Goal: Task Accomplishment & Management: Manage account settings

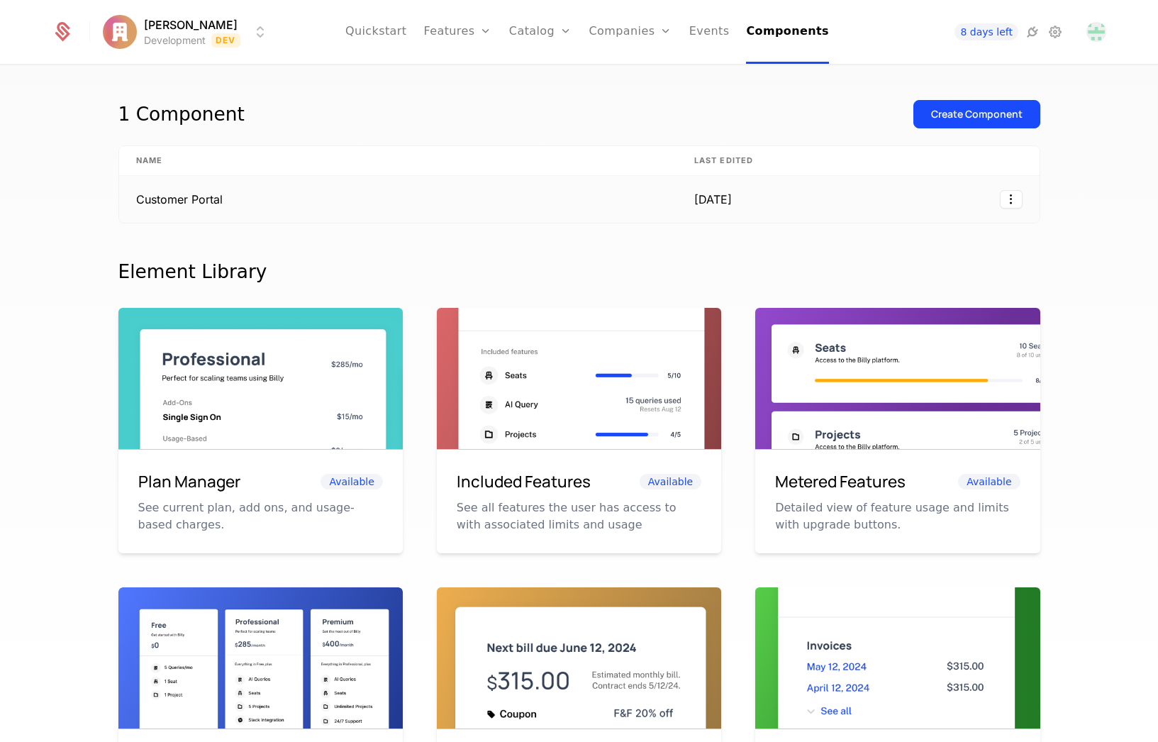
click at [737, 205] on div "[DATE]" at bounding box center [726, 199] width 65 height 17
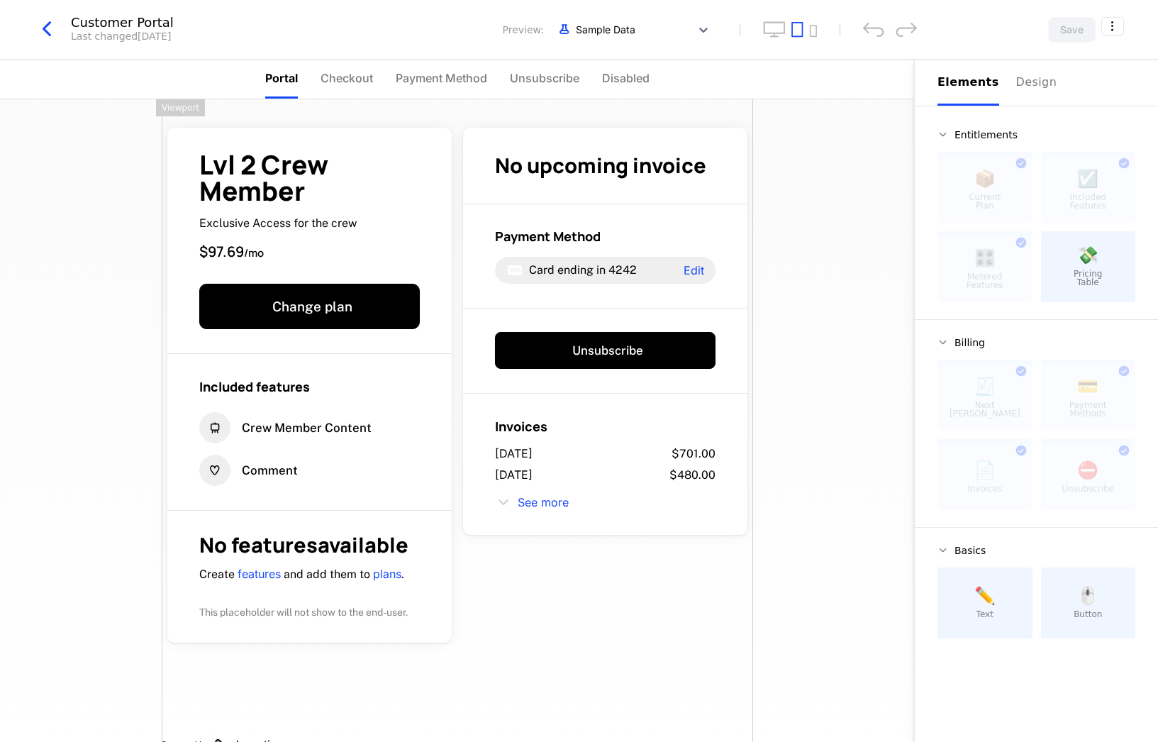
click at [50, 27] on icon "button" at bounding box center [47, 29] width 26 height 26
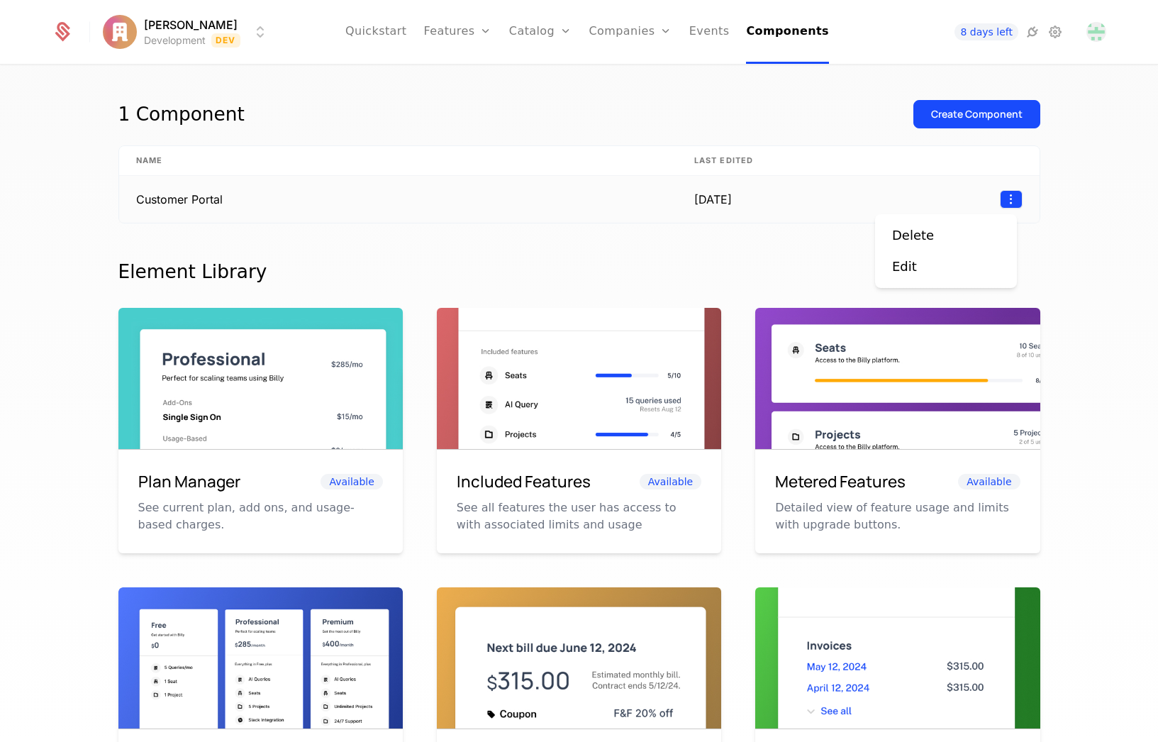
click at [1006, 198] on html "[PERSON_NAME] Development Dev Quickstart Features Features Flags Catalog Plans …" at bounding box center [579, 371] width 1158 height 742
click at [1050, 174] on html "[PERSON_NAME] Development Dev Quickstart Features Features Flags Catalog Plans …" at bounding box center [579, 371] width 1158 height 742
click at [154, 22] on html "[PERSON_NAME] Development Dev Quickstart Features Features Flags Catalog Plans …" at bounding box center [579, 371] width 1158 height 742
click at [520, 127] on html "[PERSON_NAME] Development Dev Quickstart Features Features Flags Catalog Plans …" at bounding box center [579, 371] width 1158 height 742
click at [167, 21] on html "[PERSON_NAME] Development Dev Quickstart Features Features Flags Catalog Plans …" at bounding box center [579, 371] width 1158 height 742
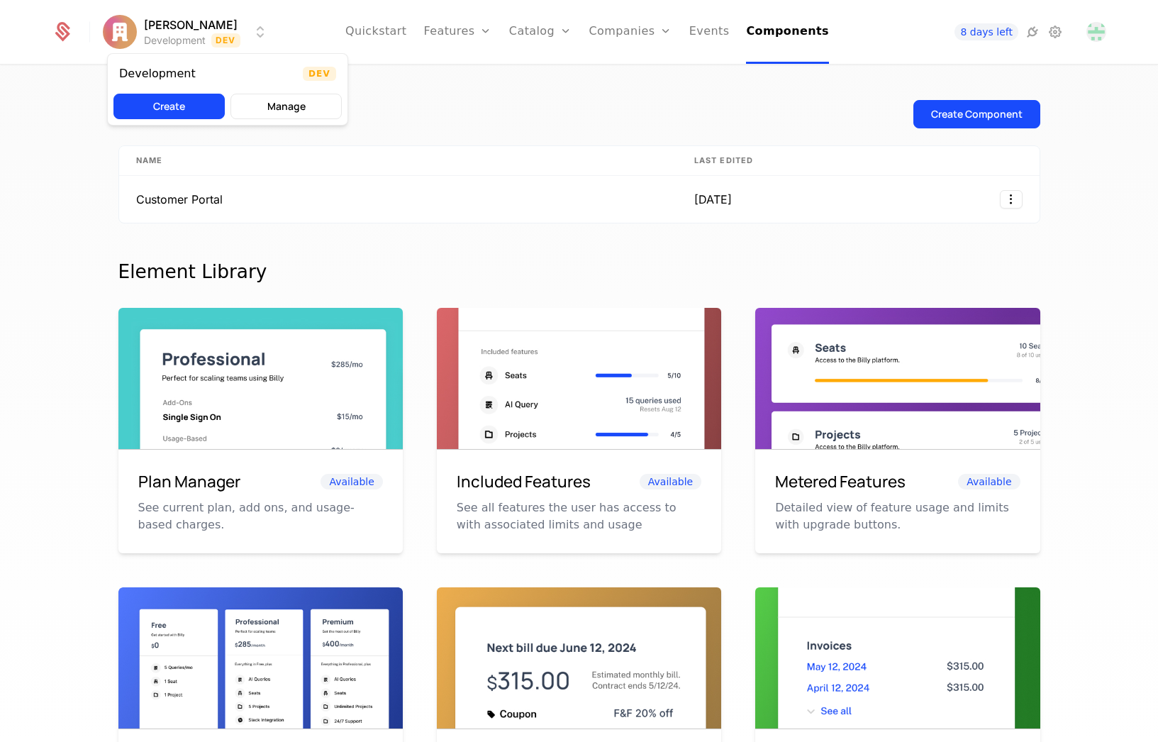
click at [474, 118] on html "[PERSON_NAME] Development Dev Quickstart Features Features Flags Catalog Plans …" at bounding box center [579, 371] width 1158 height 742
click at [713, 33] on link "Events" at bounding box center [709, 32] width 40 height 64
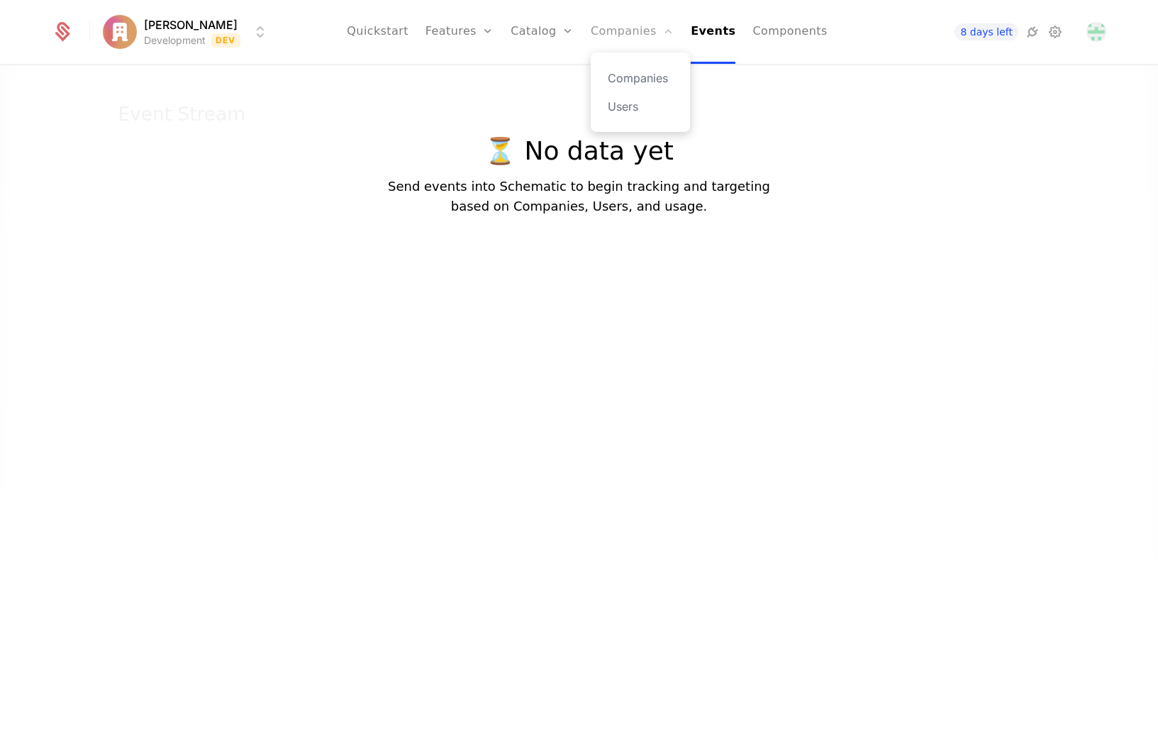
click at [603, 30] on link "Companies" at bounding box center [632, 32] width 83 height 64
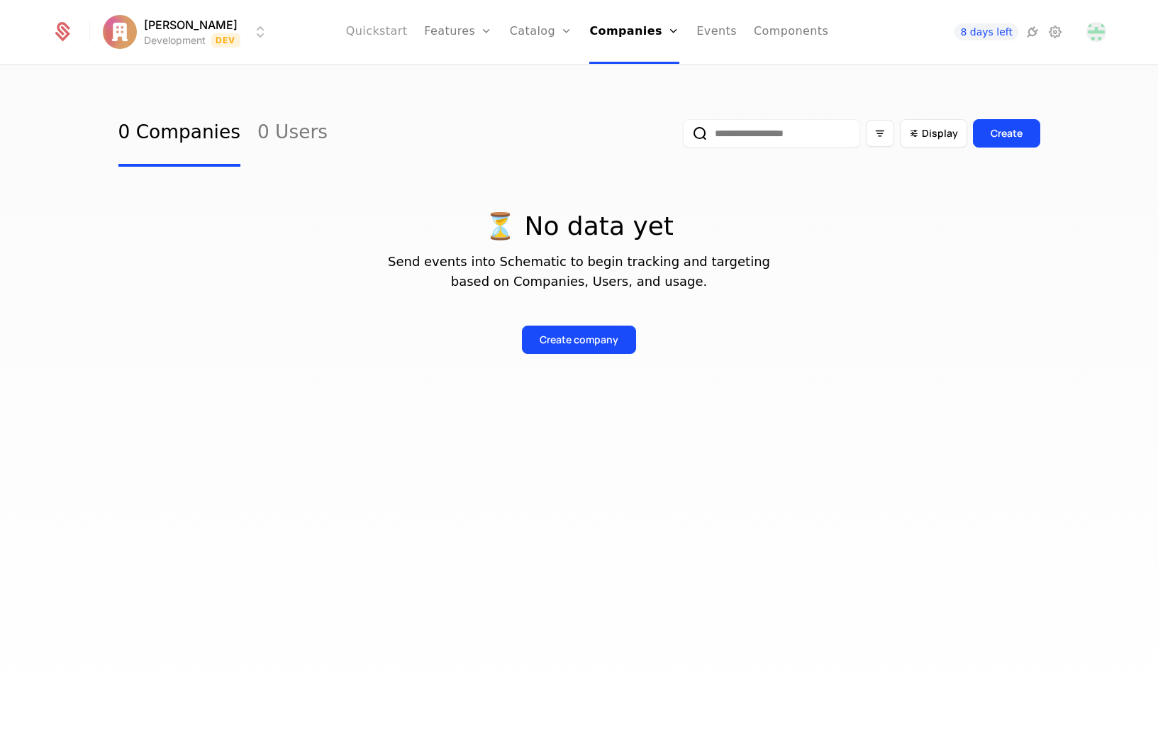
click at [385, 35] on link "Quickstart" at bounding box center [377, 32] width 62 height 64
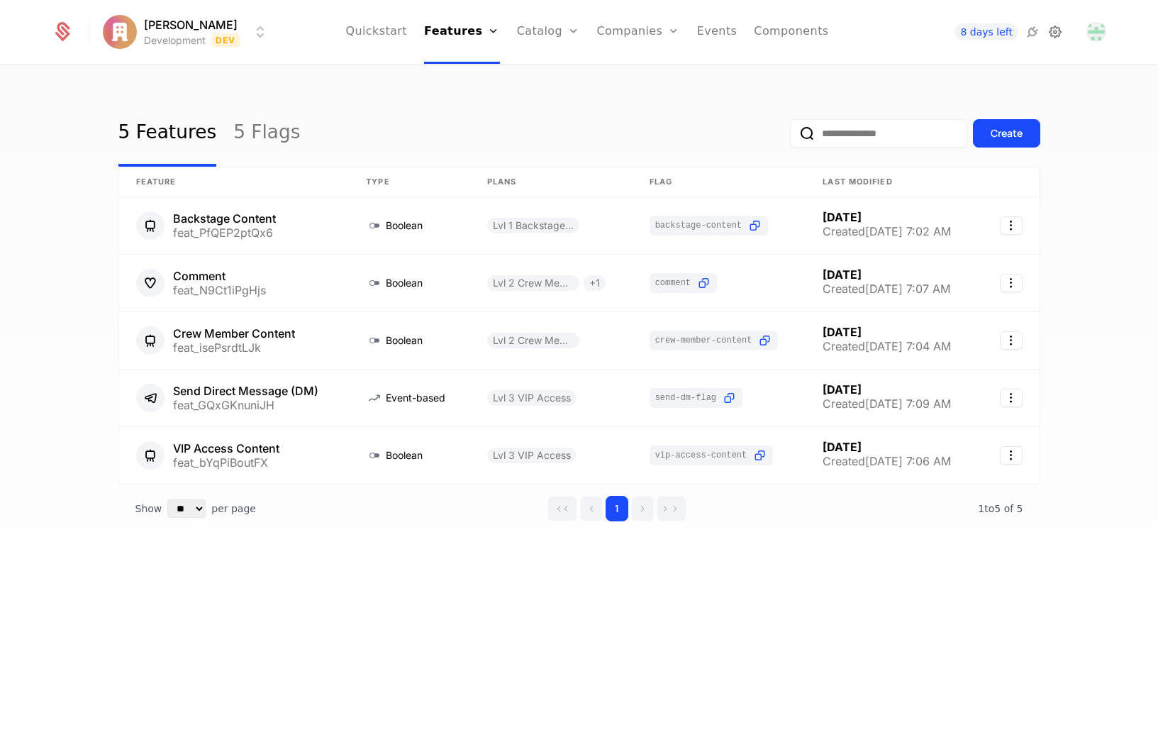
click at [1058, 36] on icon at bounding box center [1055, 31] width 17 height 17
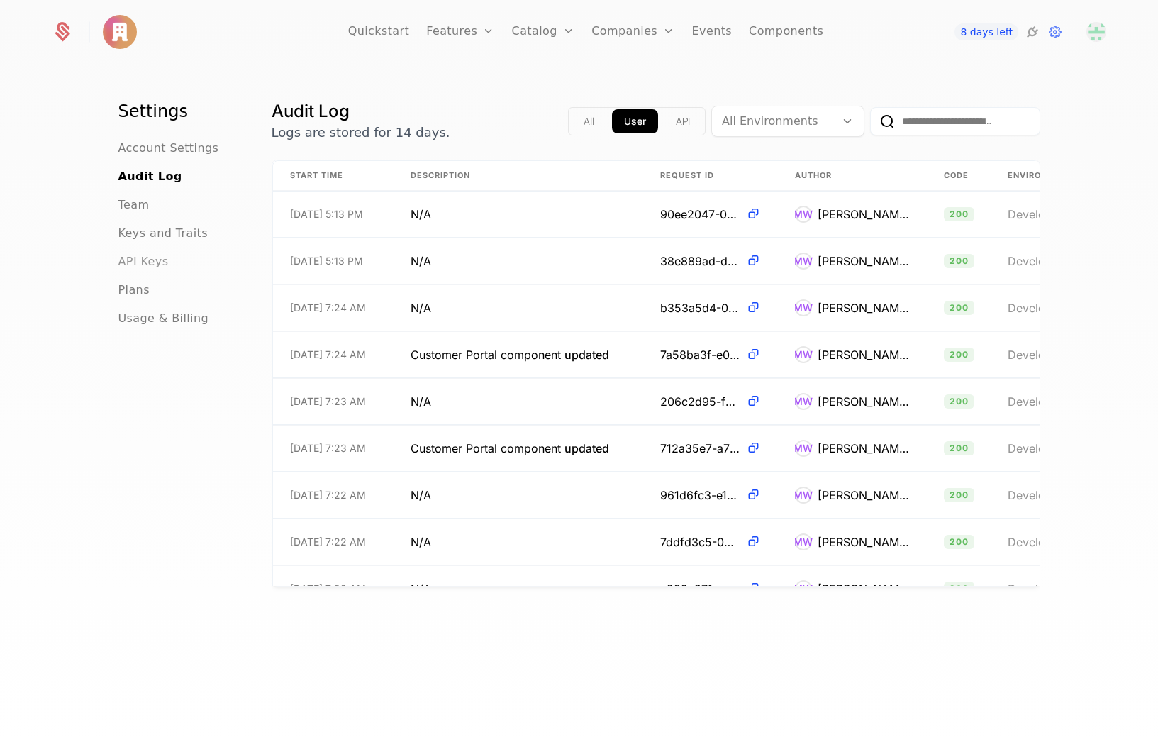
click at [133, 267] on span "API Keys" at bounding box center [143, 261] width 50 height 17
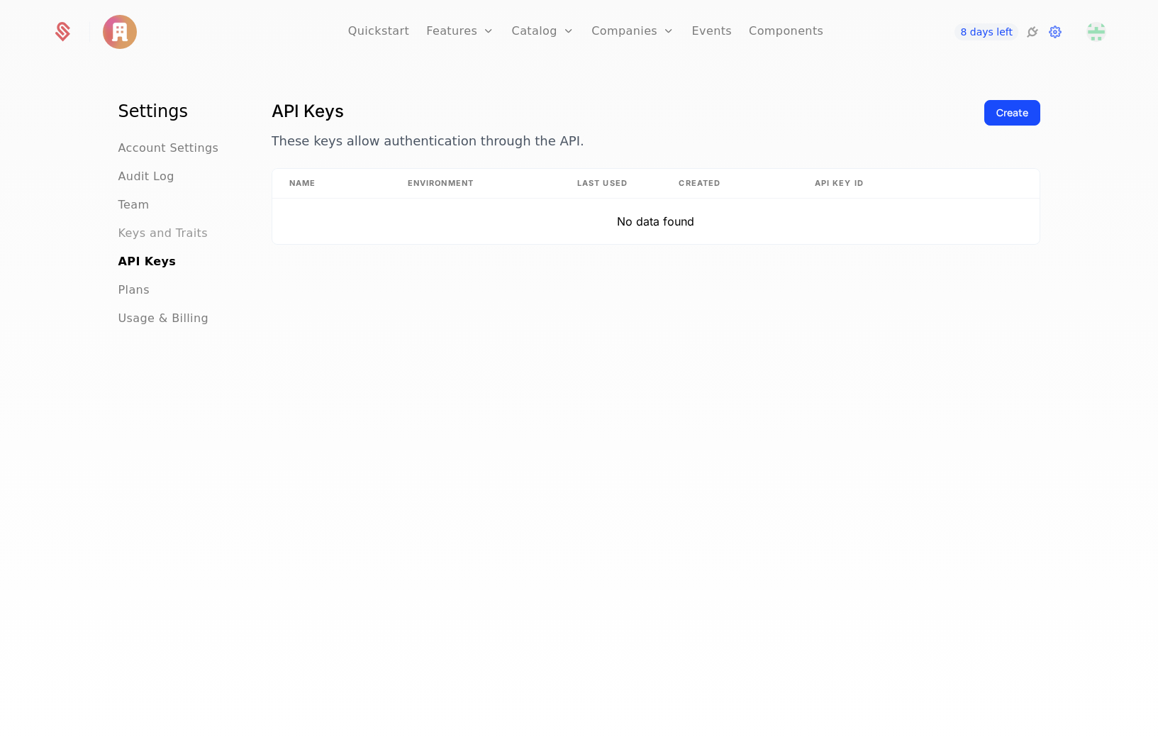
click at [168, 239] on span "Keys and Traits" at bounding box center [162, 233] width 89 height 17
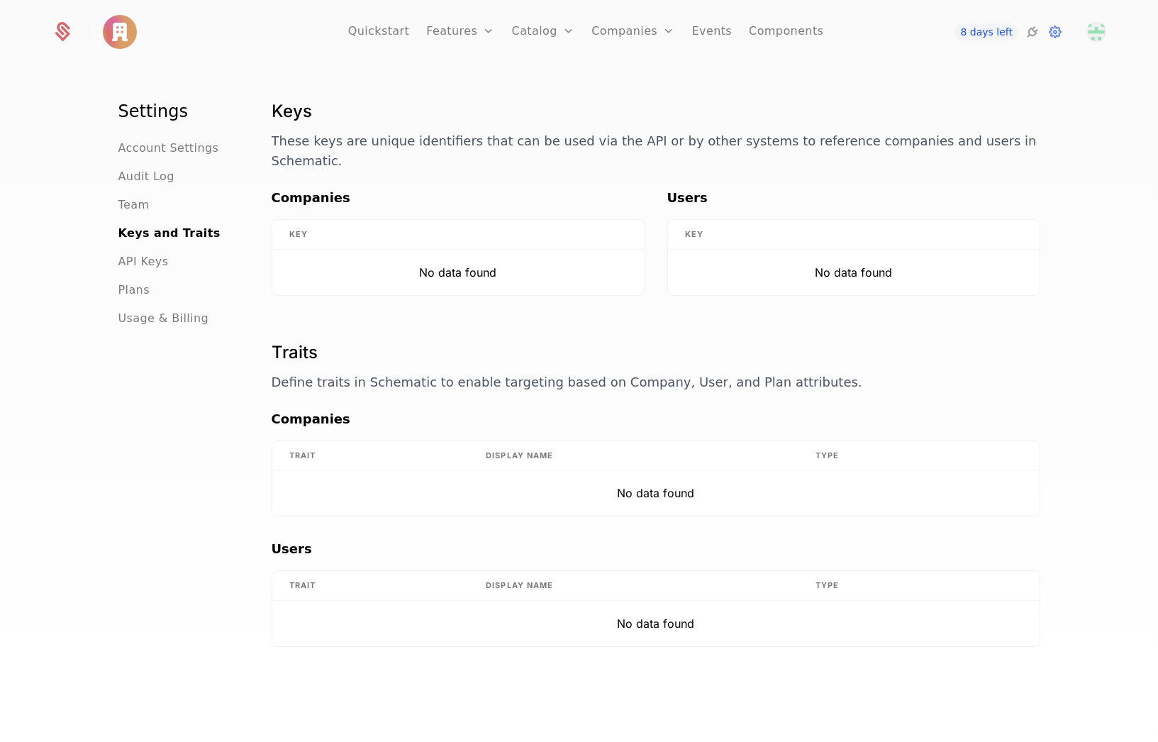
click at [136, 214] on ul "Account Settings Audit Log Team Keys and Traits API Keys Plans Usage & Billing" at bounding box center [177, 233] width 119 height 187
click at [143, 153] on span "Account Settings" at bounding box center [168, 148] width 101 height 17
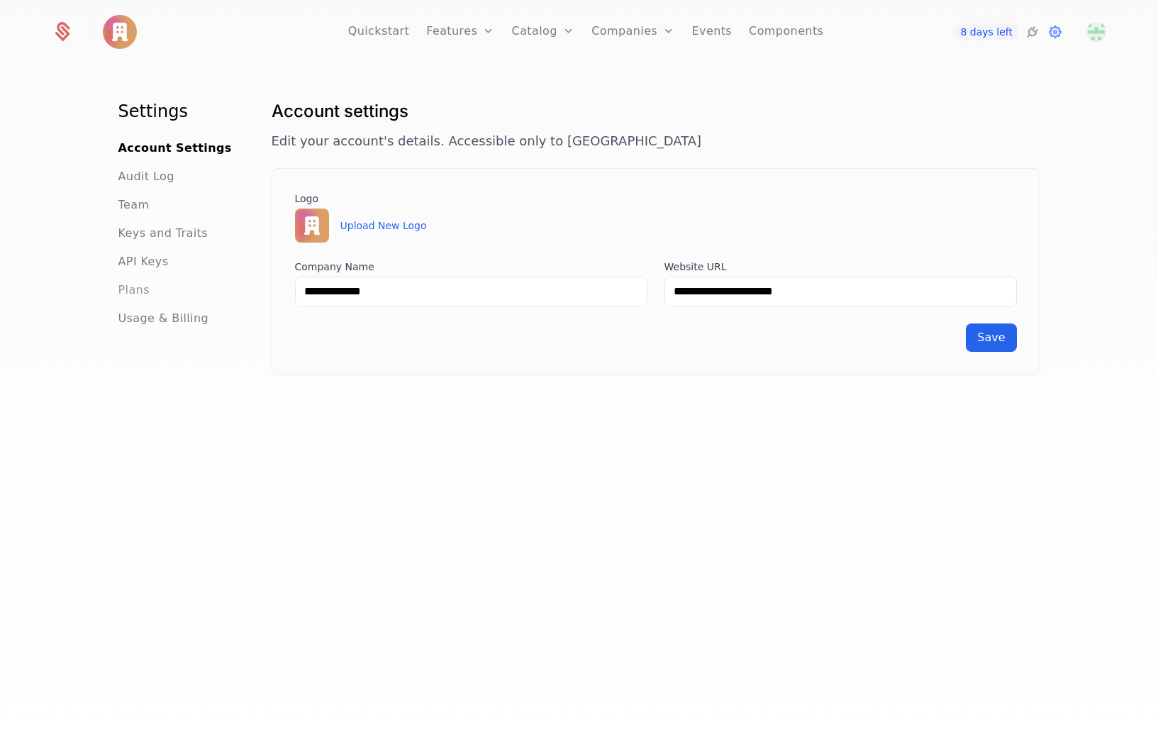
click at [138, 290] on span "Plans" at bounding box center [133, 290] width 31 height 17
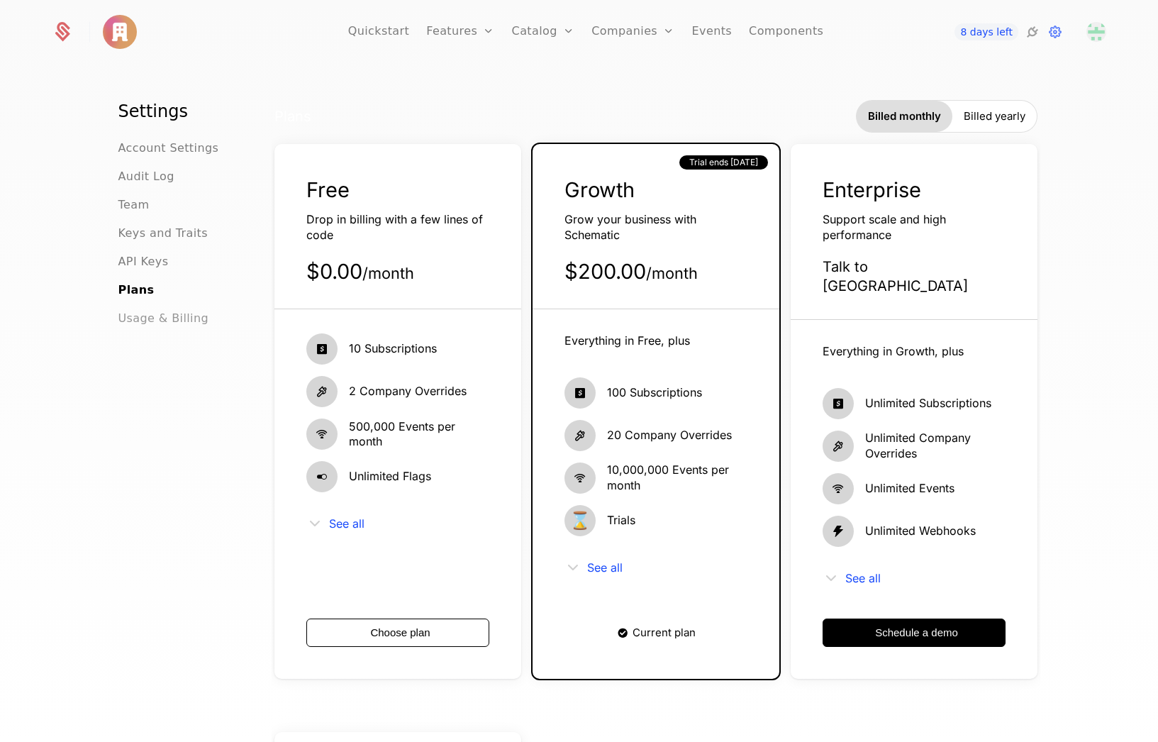
click at [140, 321] on span "Usage & Billing" at bounding box center [163, 318] width 91 height 17
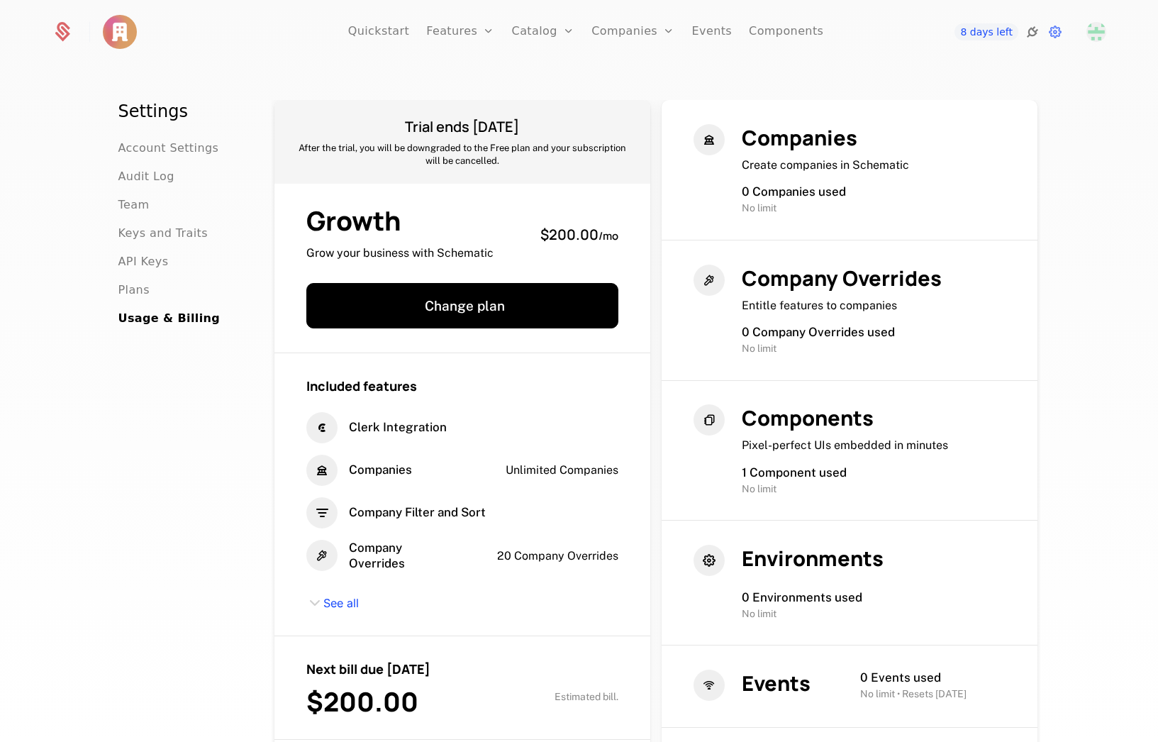
click at [1029, 35] on icon at bounding box center [1032, 31] width 17 height 17
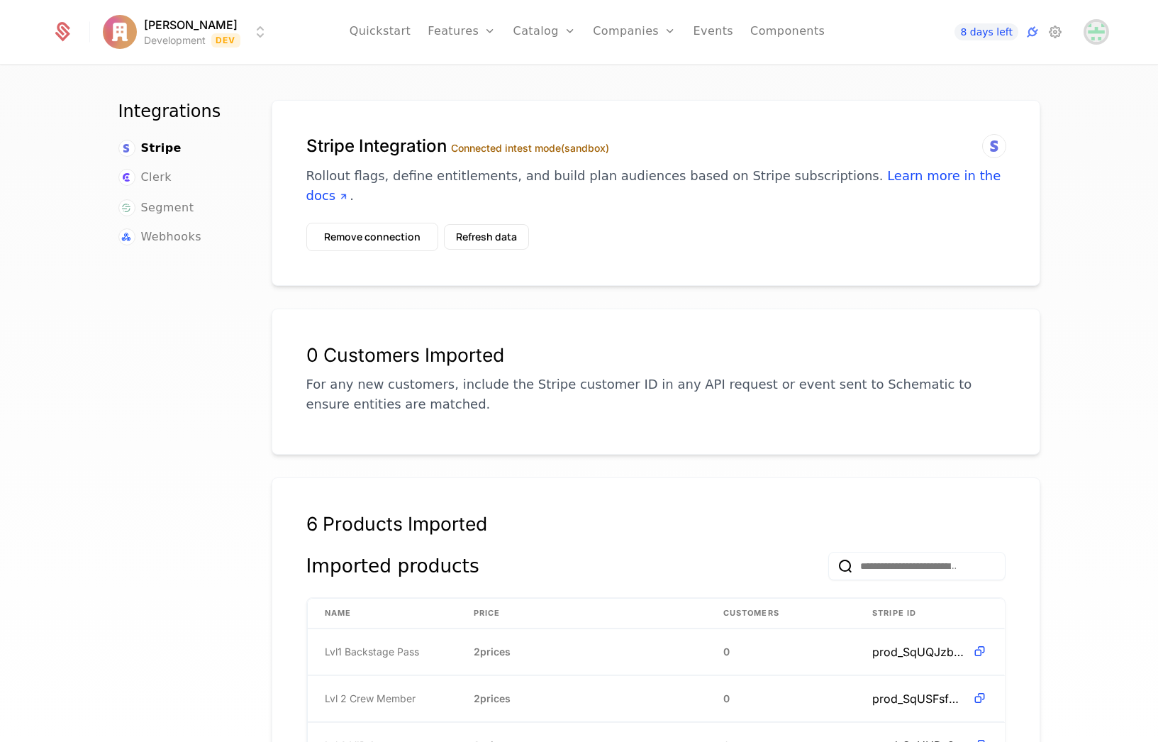
click at [1093, 39] on span "Open user button" at bounding box center [1096, 32] width 20 height 20
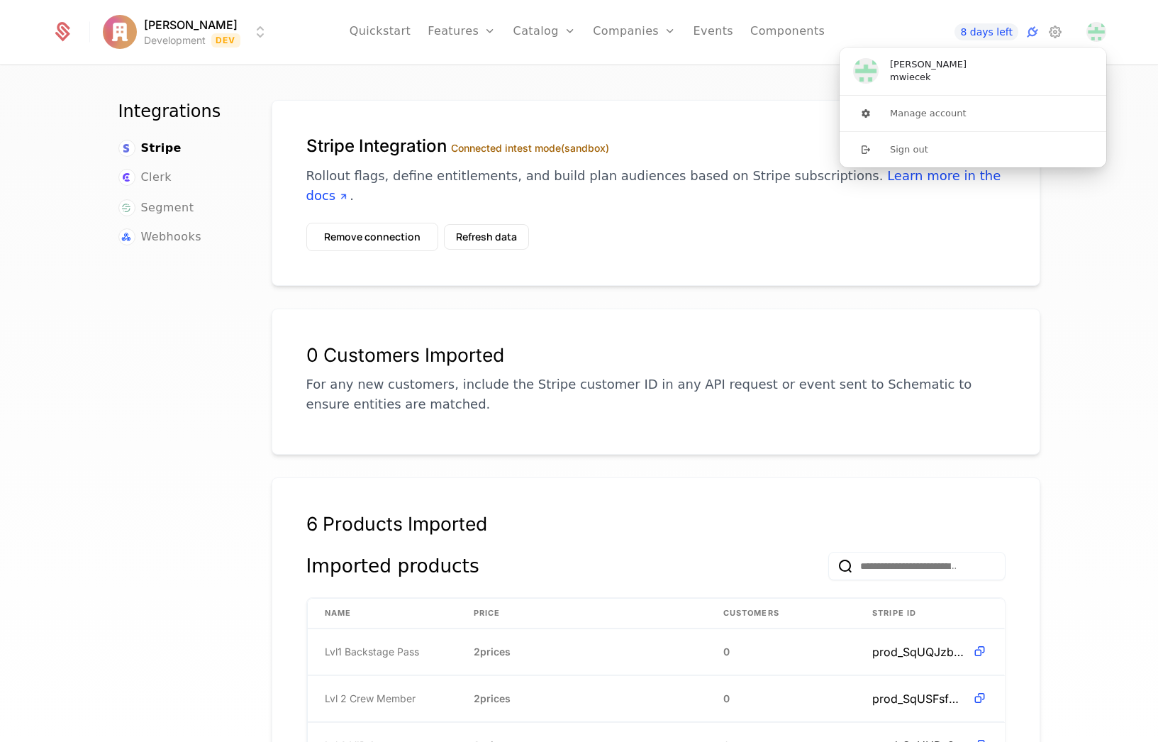
click at [769, 105] on div "Stripe Integration Connected in test mode (sandbox) Rollout flags, define entit…" at bounding box center [656, 193] width 769 height 186
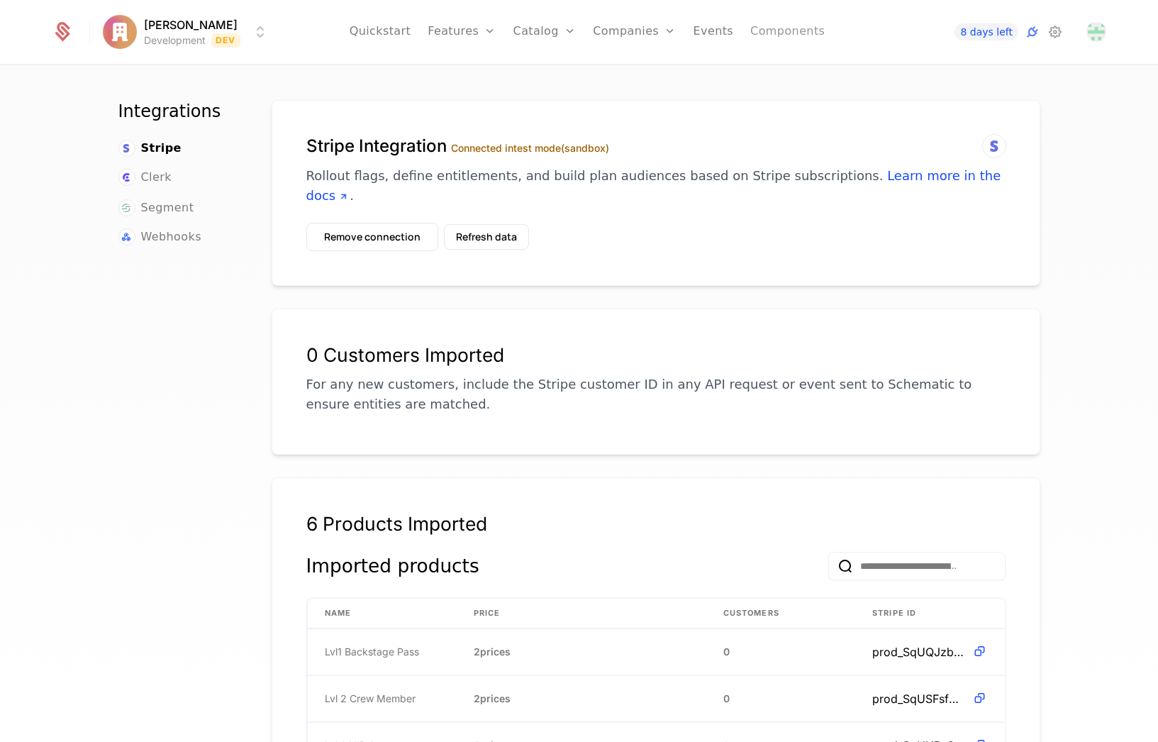
click at [762, 32] on link "Components" at bounding box center [787, 32] width 74 height 64
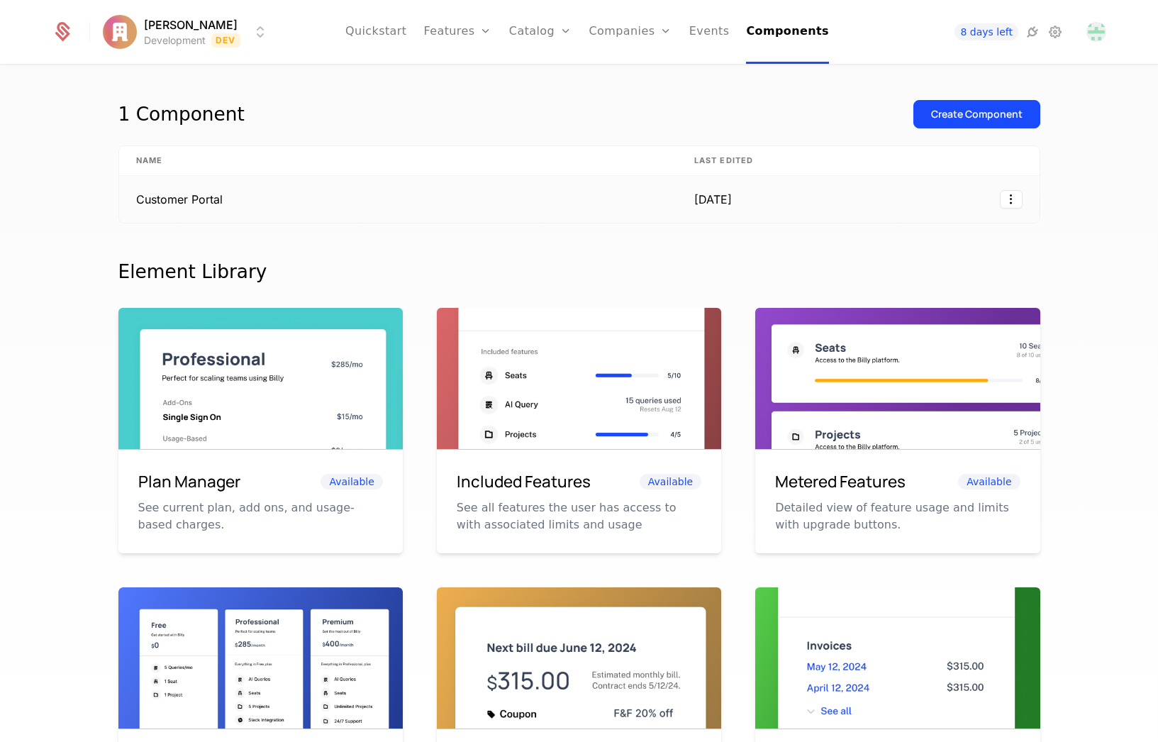
click at [189, 201] on td "Customer Portal" at bounding box center [398, 199] width 558 height 47
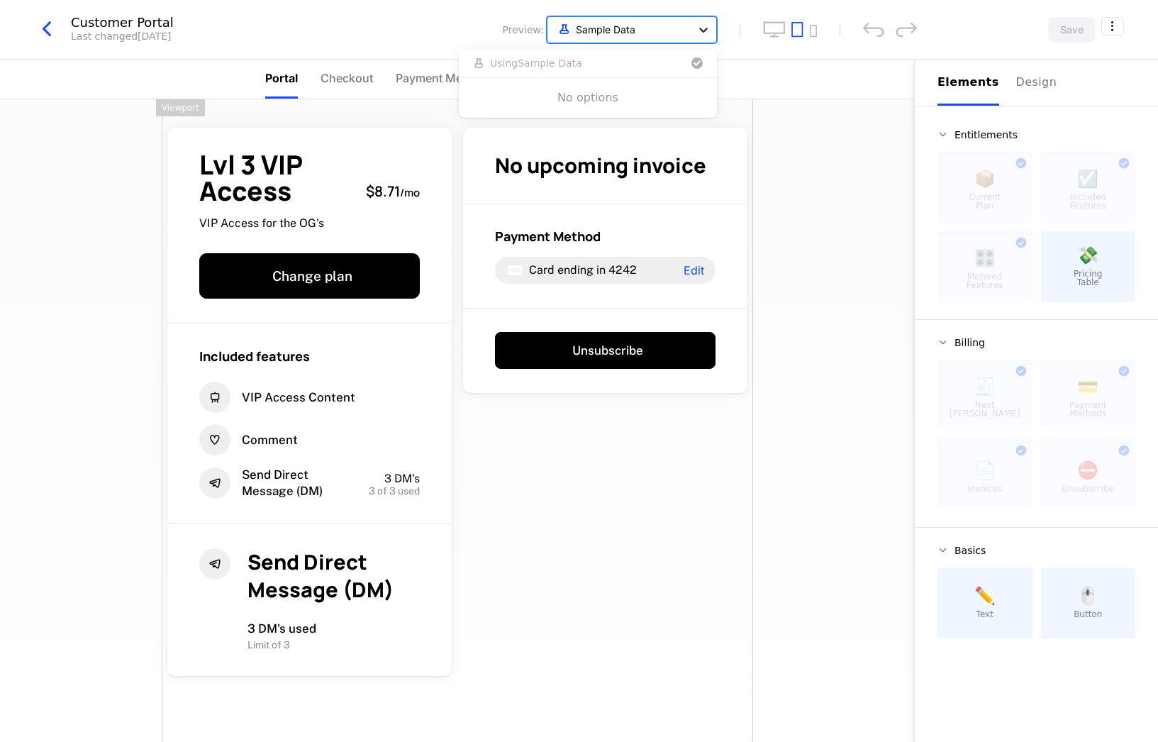
click at [711, 35] on div at bounding box center [704, 30] width 26 height 26
click at [742, 28] on div "Customer Portal Last changed [DATE] Preview: Sample Data" at bounding box center [475, 29] width 883 height 27
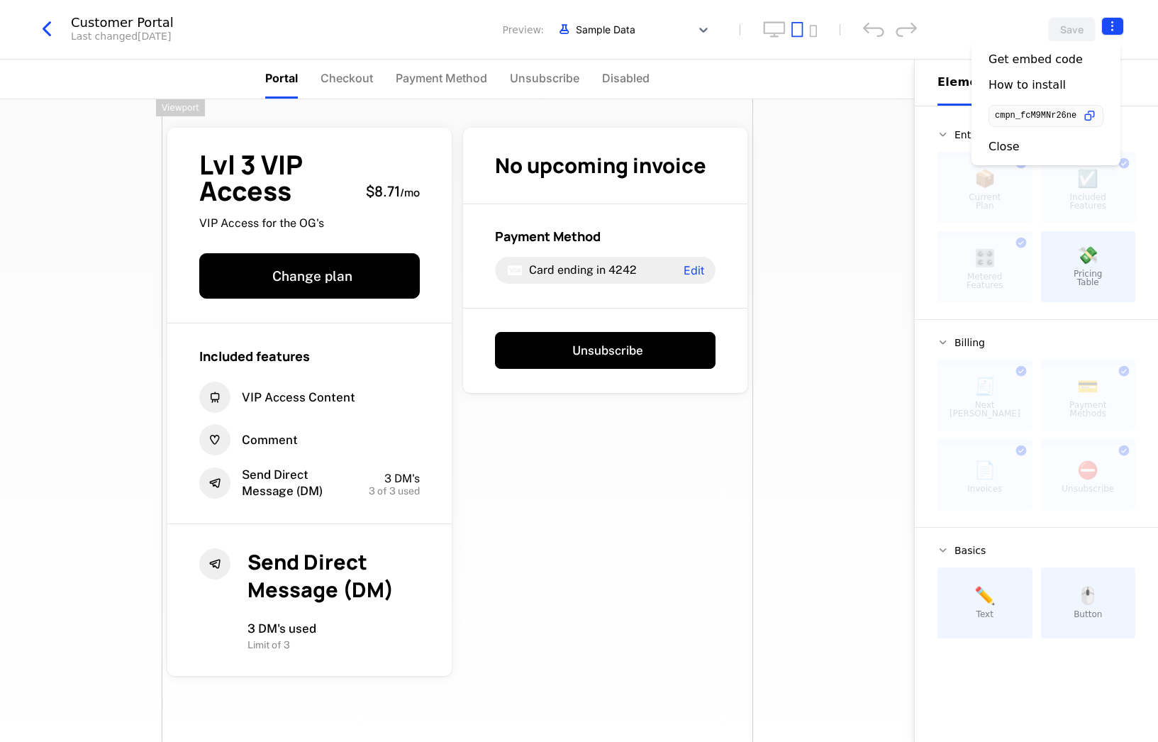
click at [1111, 35] on html "[PERSON_NAME] Development Dev Quickstart Features Features Flags Catalog Plans …" at bounding box center [579, 371] width 1158 height 742
click at [1087, 116] on icon "button" at bounding box center [1089, 115] width 15 height 15
click at [1016, 82] on div "How to install" at bounding box center [1026, 85] width 77 height 14
click at [54, 29] on icon "button" at bounding box center [47, 29] width 26 height 26
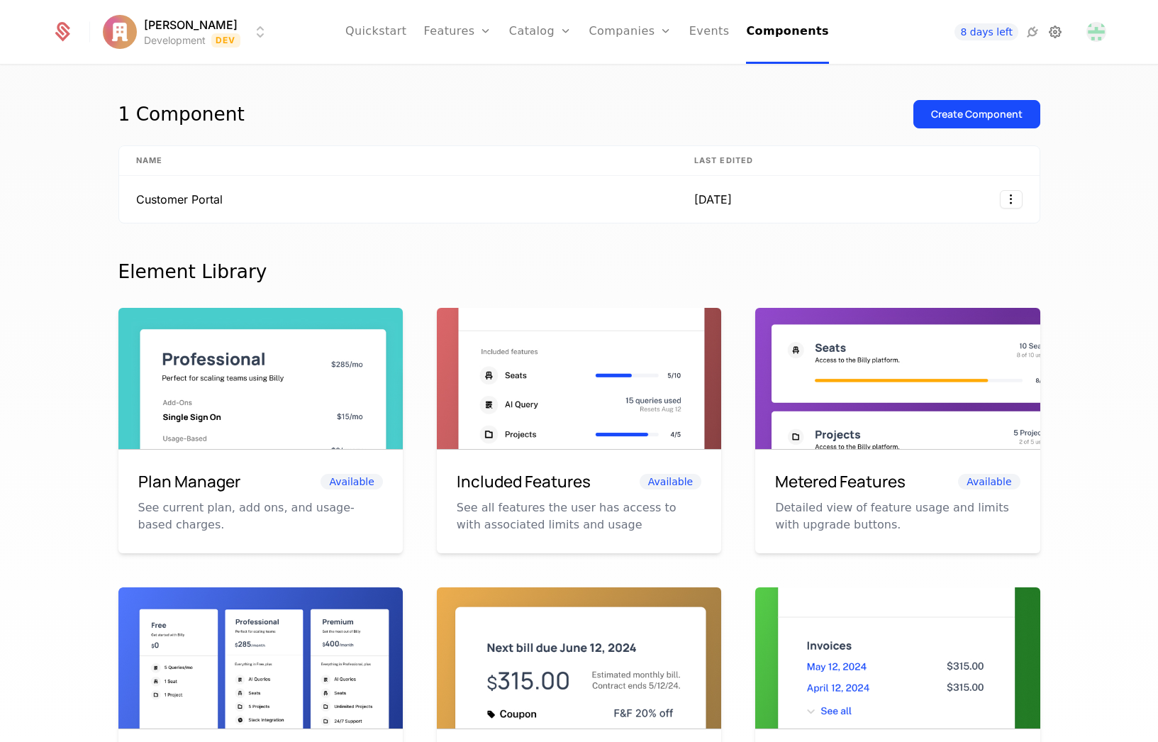
click at [1052, 30] on icon at bounding box center [1055, 31] width 17 height 17
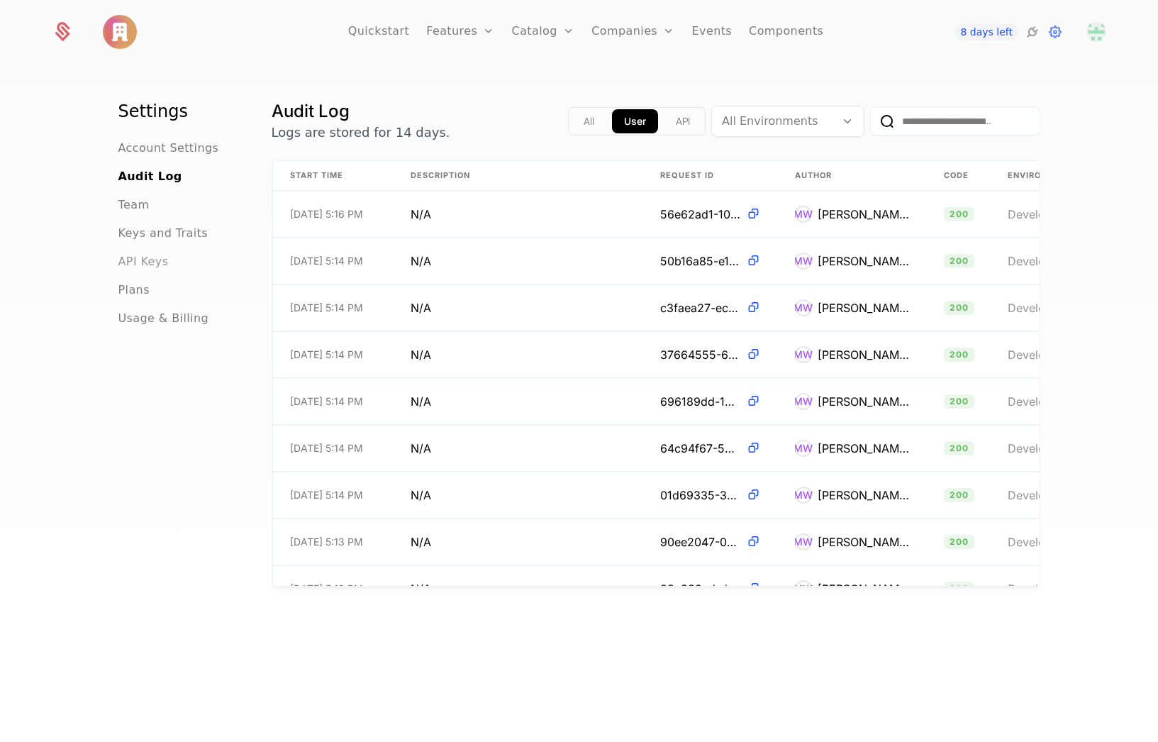
click at [135, 261] on span "API Keys" at bounding box center [143, 261] width 50 height 17
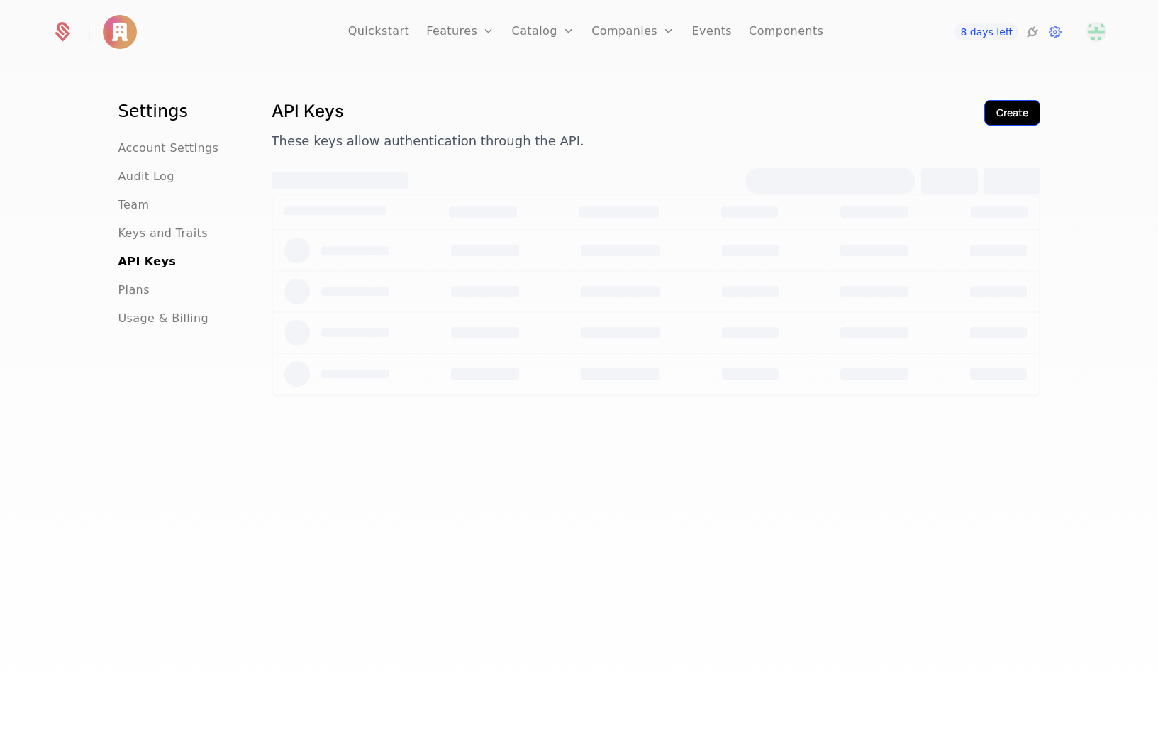
click at [1002, 111] on div "Create" at bounding box center [1012, 113] width 32 height 14
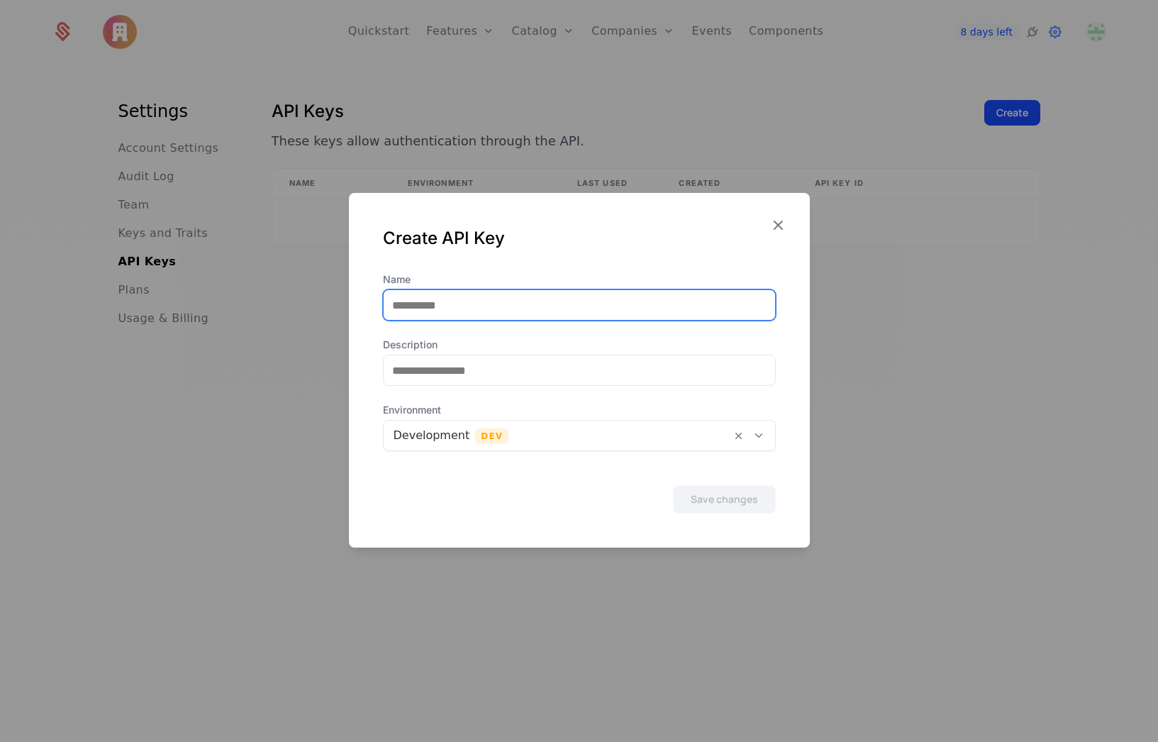
click at [457, 306] on input "Name" at bounding box center [579, 305] width 391 height 30
type input "*"
type input "**********"
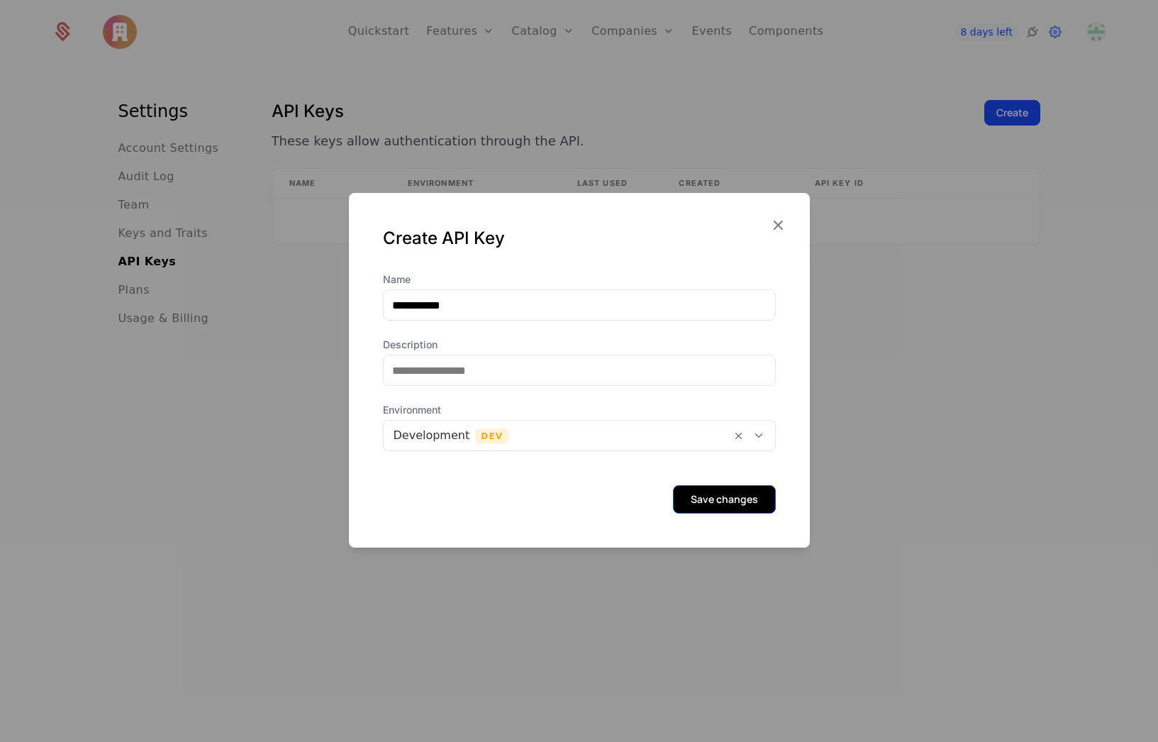
click at [713, 491] on button "Save changes" at bounding box center [724, 499] width 103 height 28
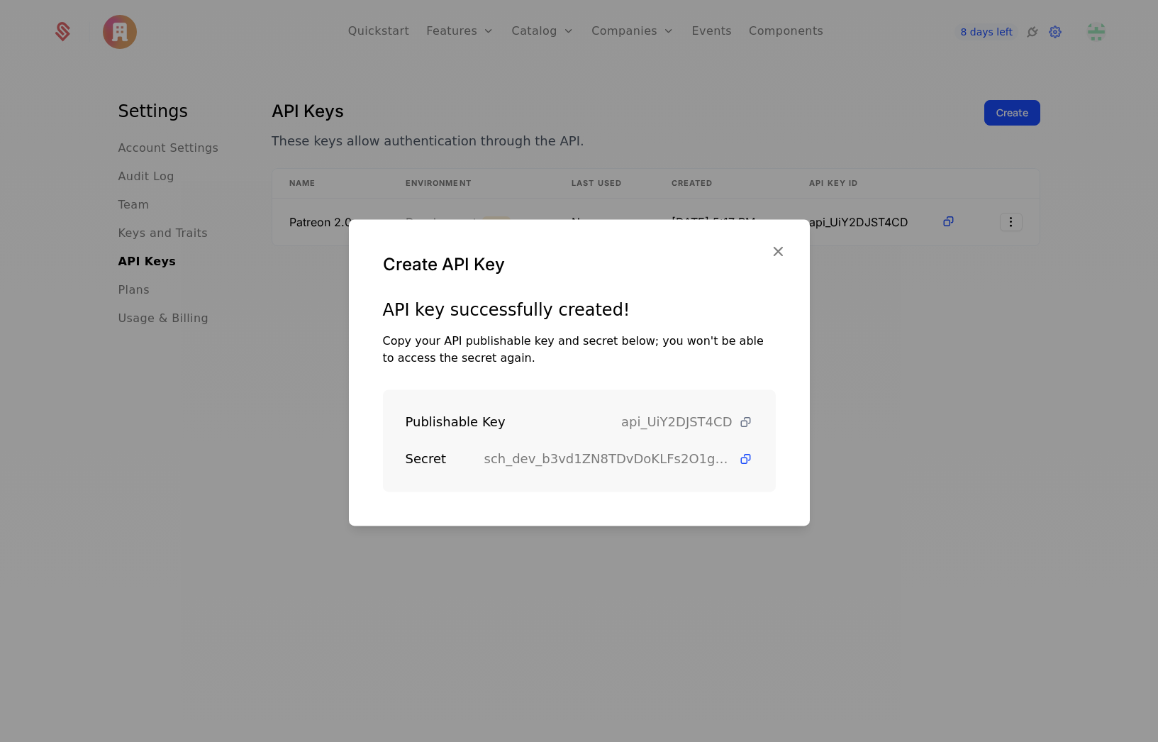
click at [738, 419] on icon at bounding box center [745, 422] width 15 height 15
click at [738, 457] on icon at bounding box center [745, 459] width 15 height 15
click at [775, 252] on icon "button" at bounding box center [778, 251] width 18 height 18
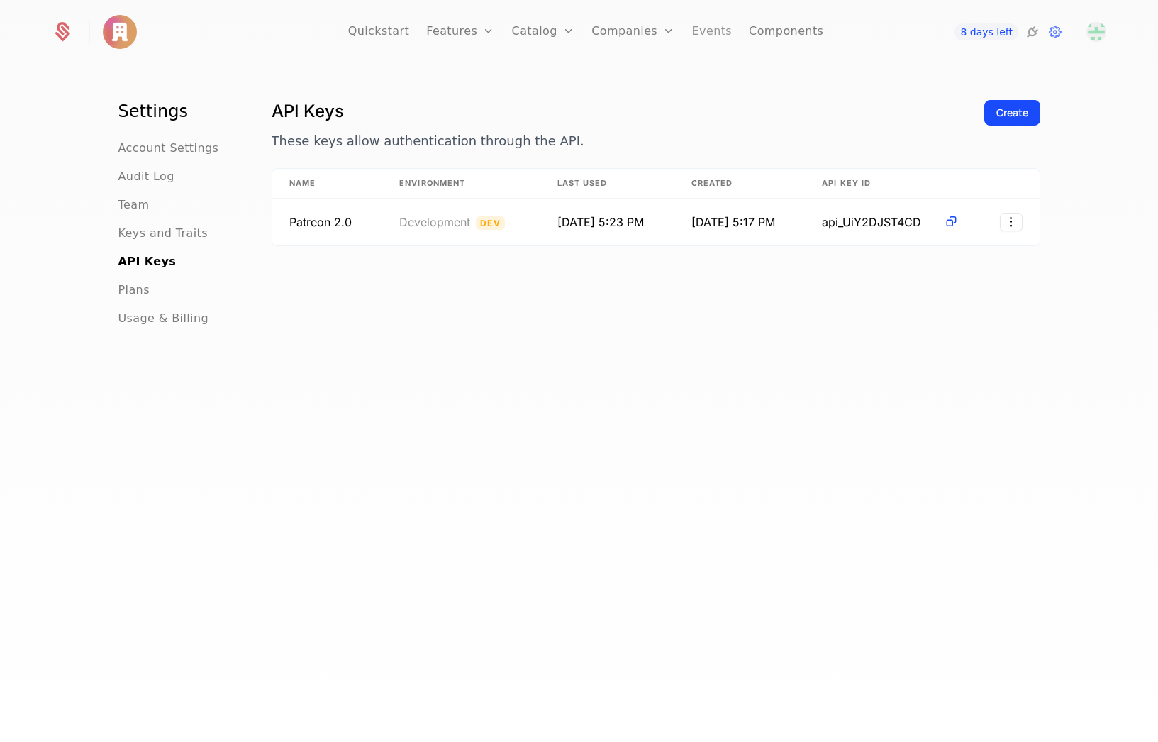
click at [707, 35] on link "Events" at bounding box center [712, 32] width 40 height 64
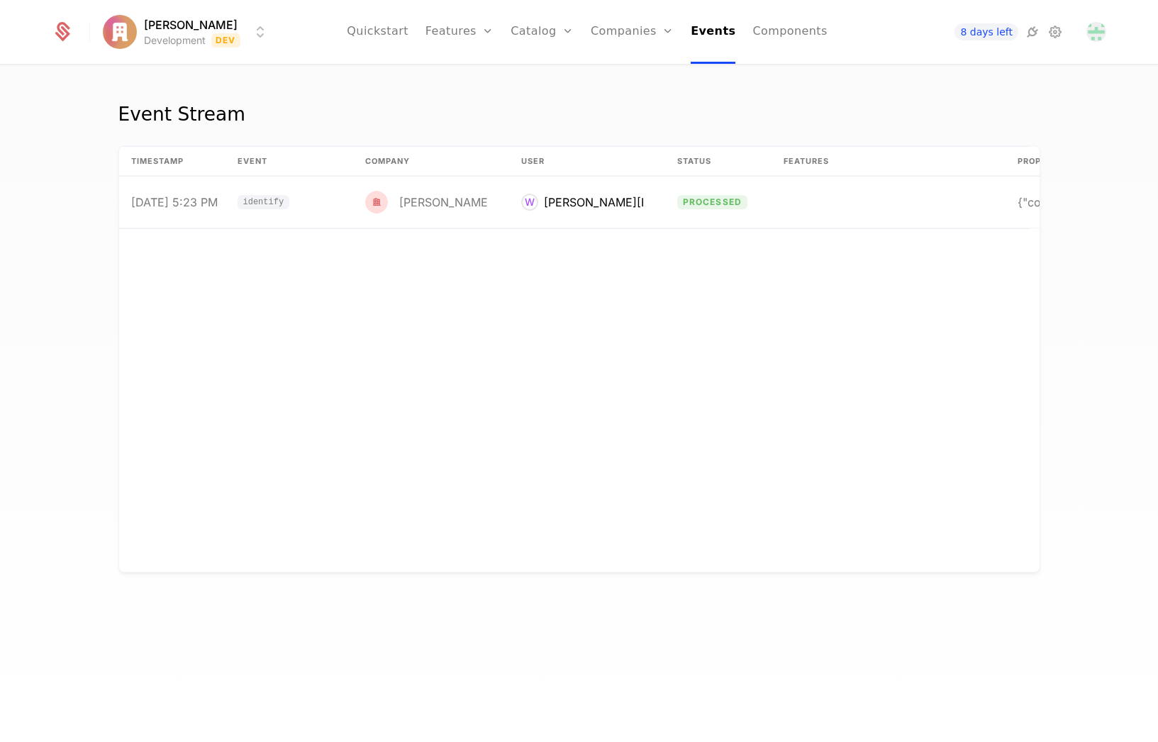
scroll to position [0, 108]
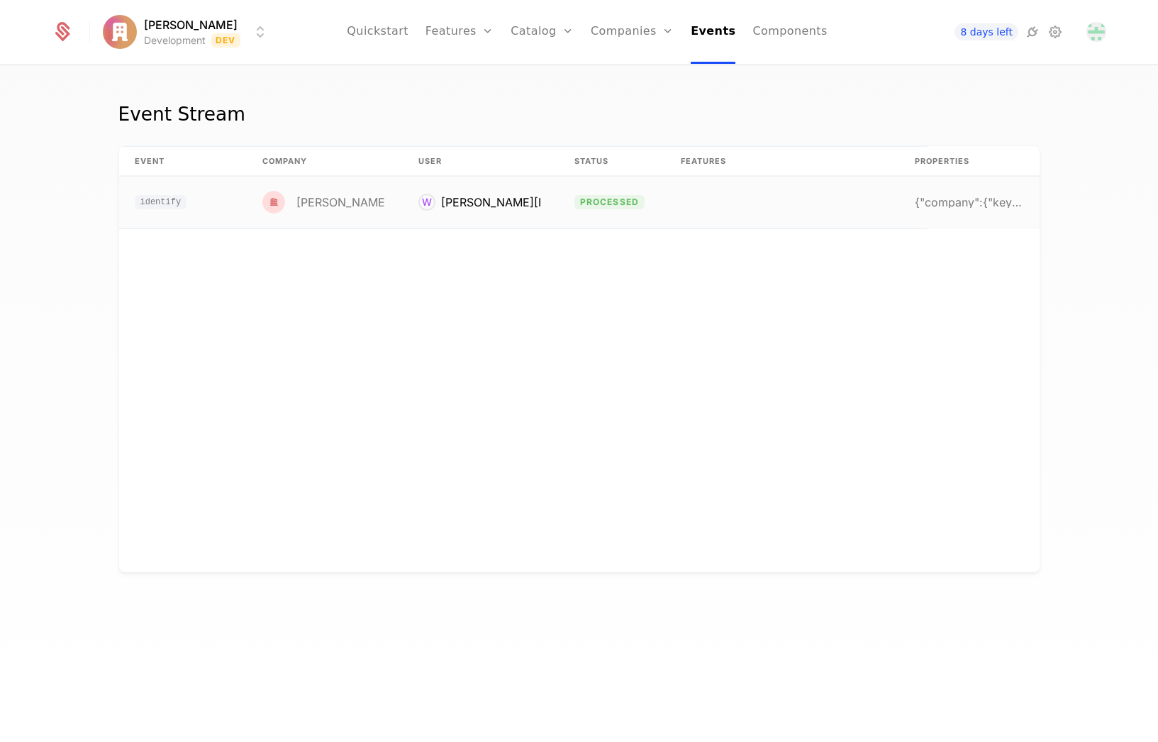
click at [966, 199] on div "{"company":{"keys":{"id":"user_30yN9M2qKmlEvRRvQ7y" at bounding box center [969, 201] width 108 height 11
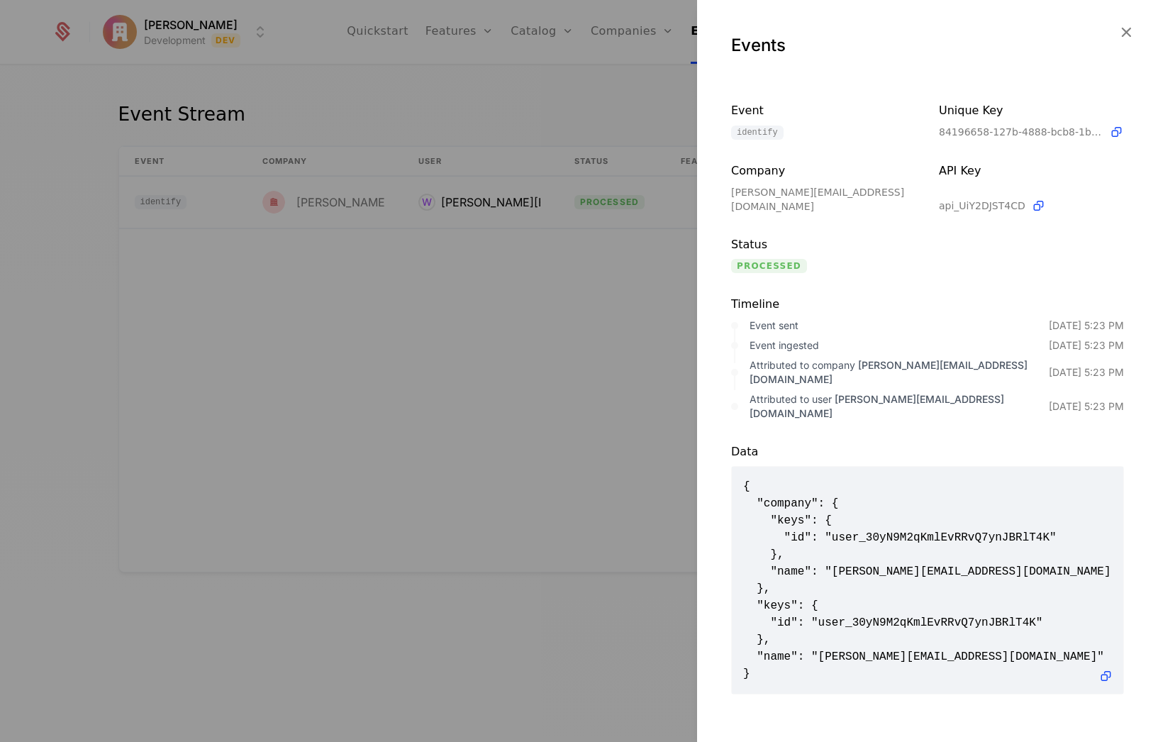
click at [1132, 31] on icon "button" at bounding box center [1126, 32] width 18 height 18
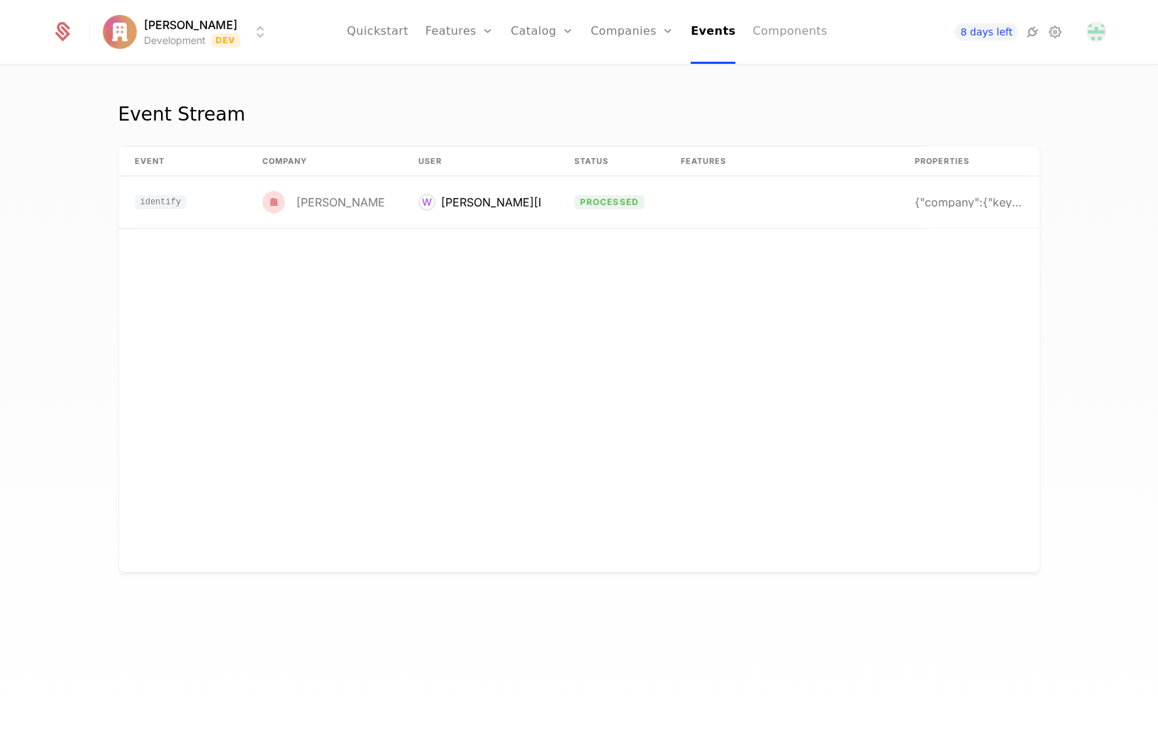
click at [756, 35] on link "Components" at bounding box center [789, 32] width 74 height 64
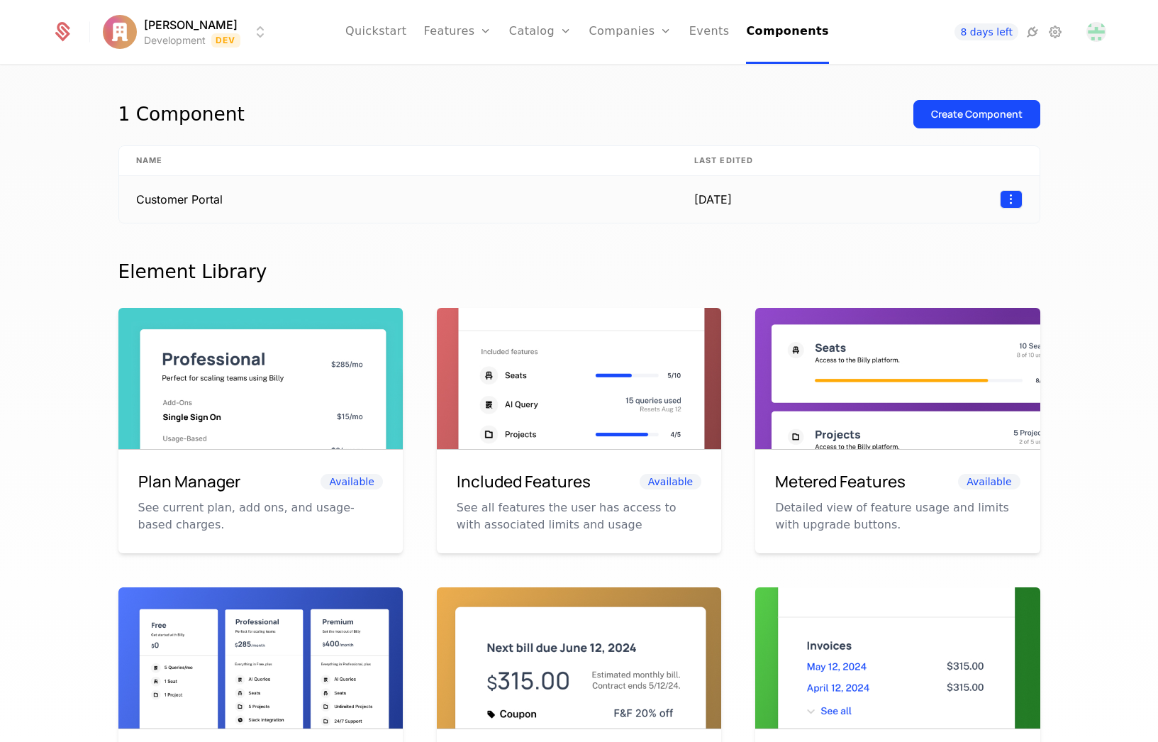
click at [1011, 196] on html "[PERSON_NAME] Development Dev Quickstart Features Features Flags Catalog Plans …" at bounding box center [579, 371] width 1158 height 742
click at [959, 264] on div "Edit" at bounding box center [946, 267] width 108 height 20
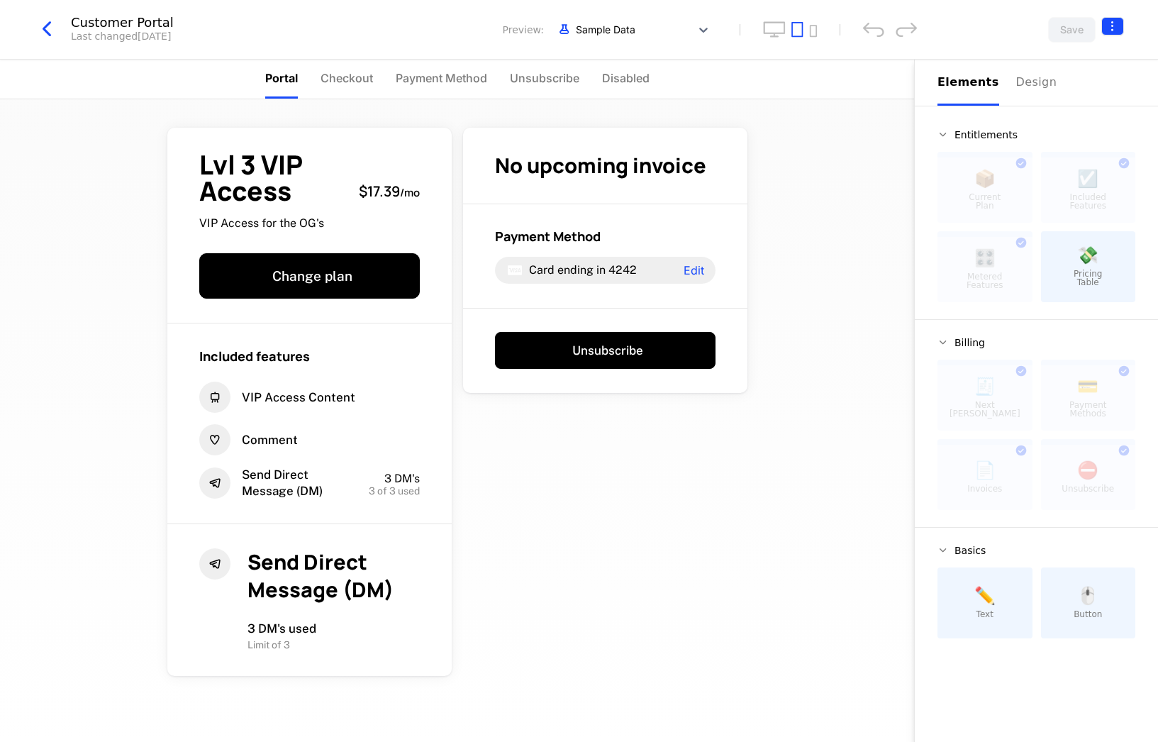
click at [1117, 21] on html "[PERSON_NAME] Development Dev Quickstart Features Features Flags Catalog Plans …" at bounding box center [579, 371] width 1158 height 742
click at [1091, 115] on icon "button" at bounding box center [1089, 115] width 15 height 15
click at [1034, 84] on div "How to install" at bounding box center [1026, 85] width 77 height 14
